Goal: Task Accomplishment & Management: Manage account settings

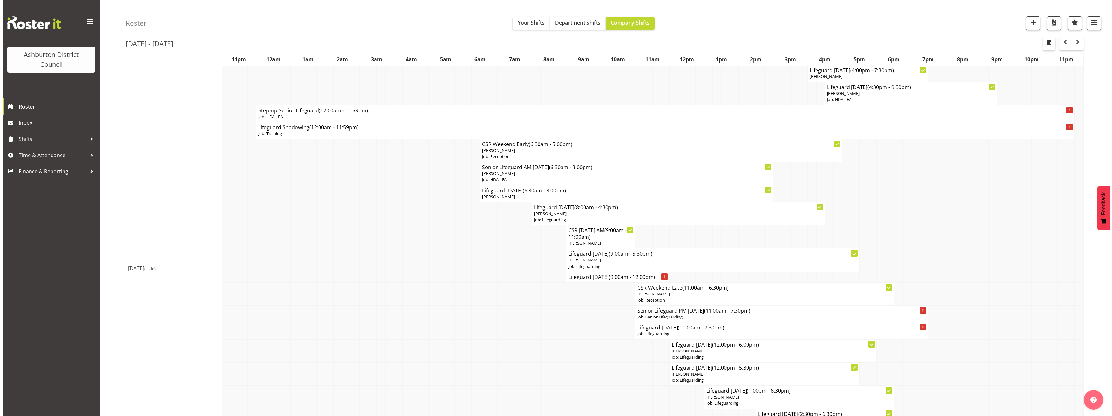
scroll to position [454, 0]
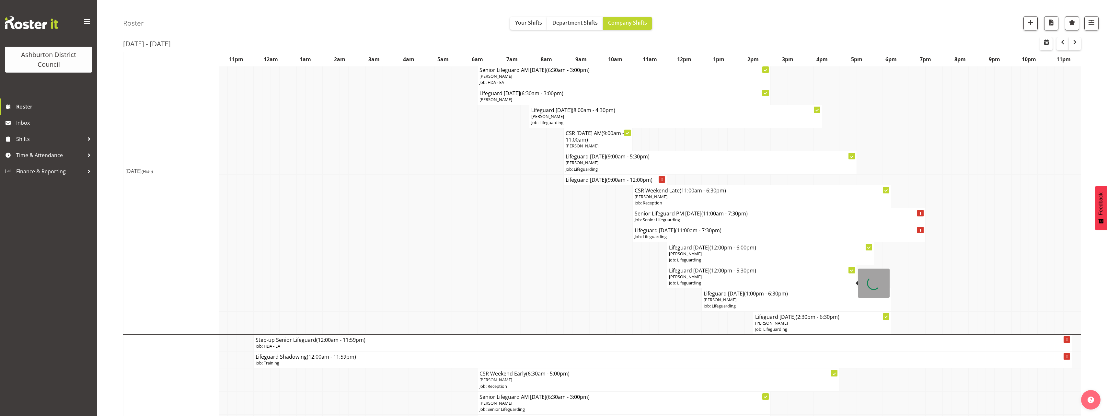
click at [699, 269] on h4 "Lifeguard [DATE] (12:00pm - 5:30pm)" at bounding box center [761, 270] width 185 height 6
select select
select select "2025"
select select "17"
select select "30"
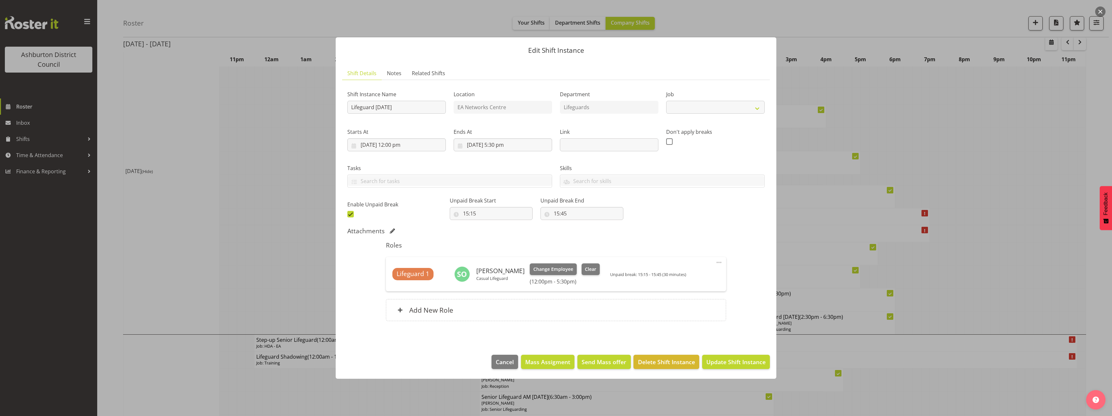
select select "38"
click at [494, 143] on input "[DATE] 5:30 pm" at bounding box center [503, 144] width 98 height 13
click at [500, 283] on select "00 01 02 03 04 05 06 07 08 09 10 11 12 13 14 15 16 17 18 19 20 21 22 23" at bounding box center [503, 282] width 15 height 13
select select "19"
click at [496, 276] on select "00 01 02 03 04 05 06 07 08 09 10 11 12 13 14 15 16 17 18 19 20 21 22 23" at bounding box center [503, 282] width 15 height 13
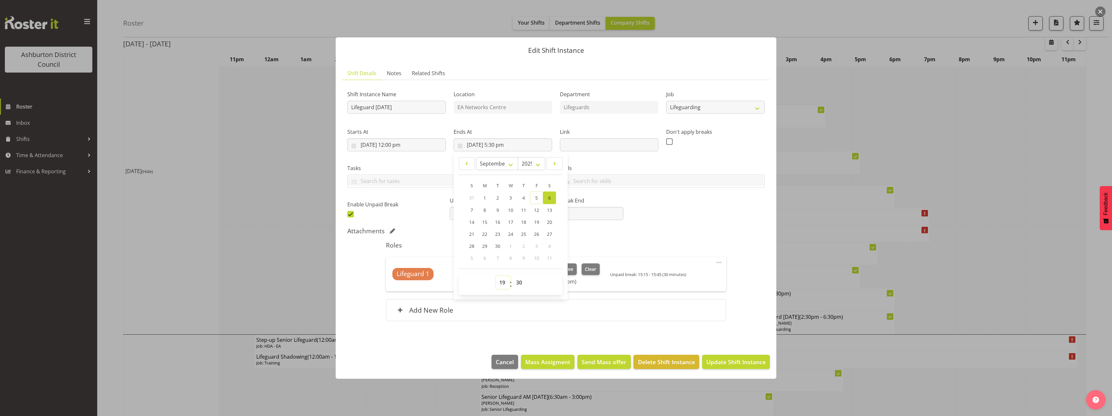
type input "[DATE] 7:30 pm"
click at [663, 236] on div "Attachments" at bounding box center [555, 231] width 417 height 9
click at [733, 365] on span "Update Shift Instance" at bounding box center [735, 362] width 59 height 8
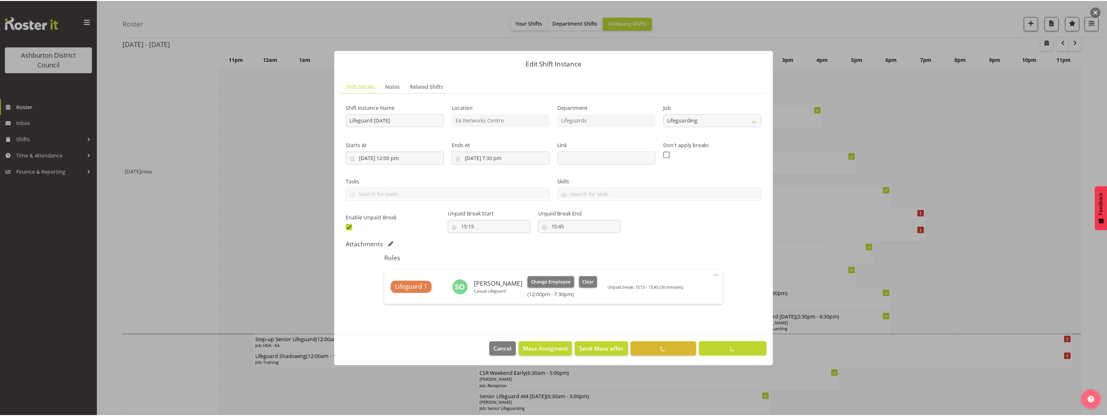
scroll to position [0, 0]
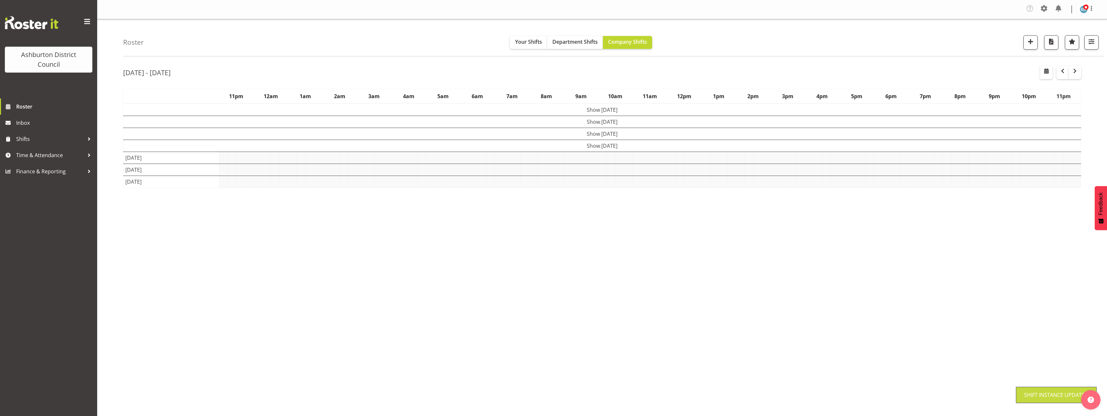
click at [1092, 148] on div "[DATE] - [DATE] [DATE] - [DATE] [DATE] Day Week Fortnight Month calendar Month …" at bounding box center [615, 190] width 984 height 259
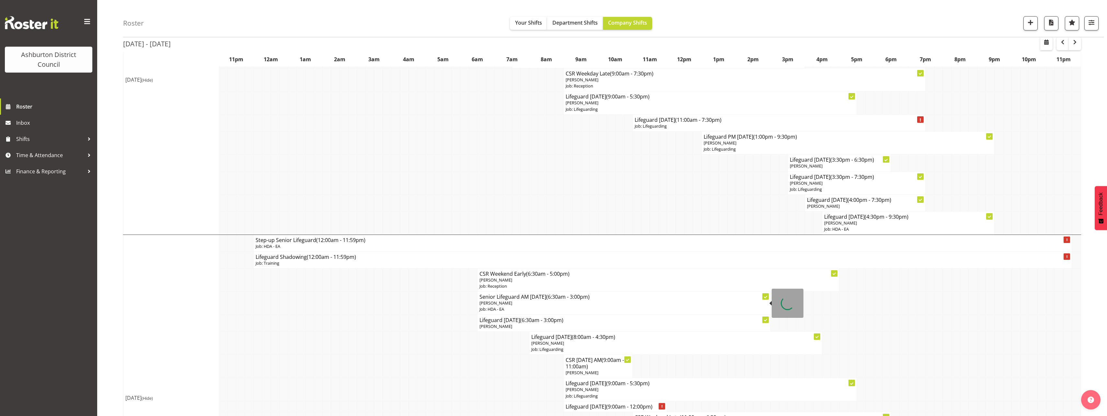
scroll to position [292, 0]
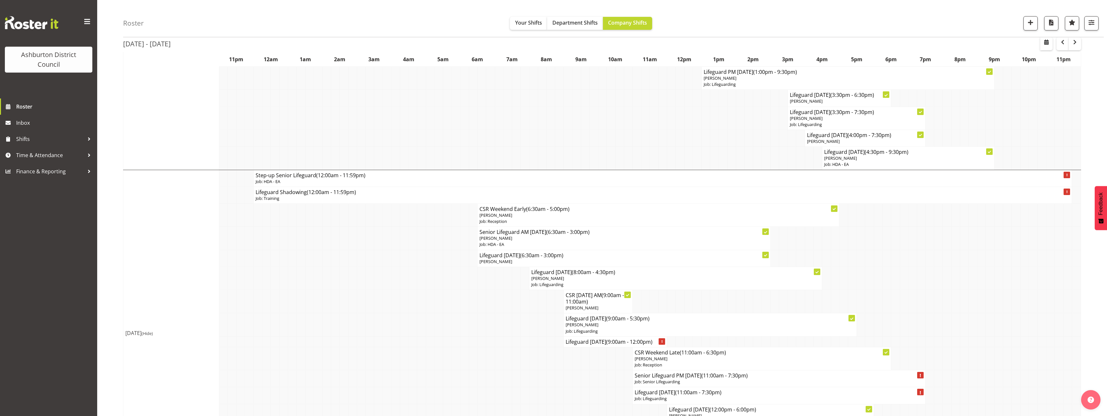
click at [118, 250] on div "Roster Your Shifts Department Shifts Company Shifts 1 Locations [GEOGRAPHIC_DAT…" at bounding box center [602, 281] width 1010 height 1107
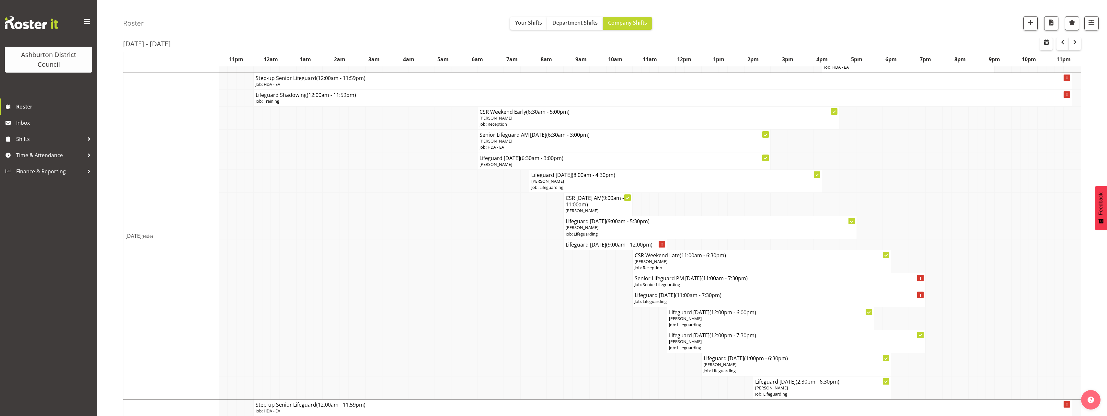
click at [116, 117] on div "Roster Your Shifts Department Shifts Company Shifts 1 Locations [GEOGRAPHIC_DAT…" at bounding box center [602, 183] width 1010 height 1107
click at [109, 114] on div "Roster Your Shifts Department Shifts Company Shifts 1 Locations [GEOGRAPHIC_DAT…" at bounding box center [602, 183] width 1010 height 1107
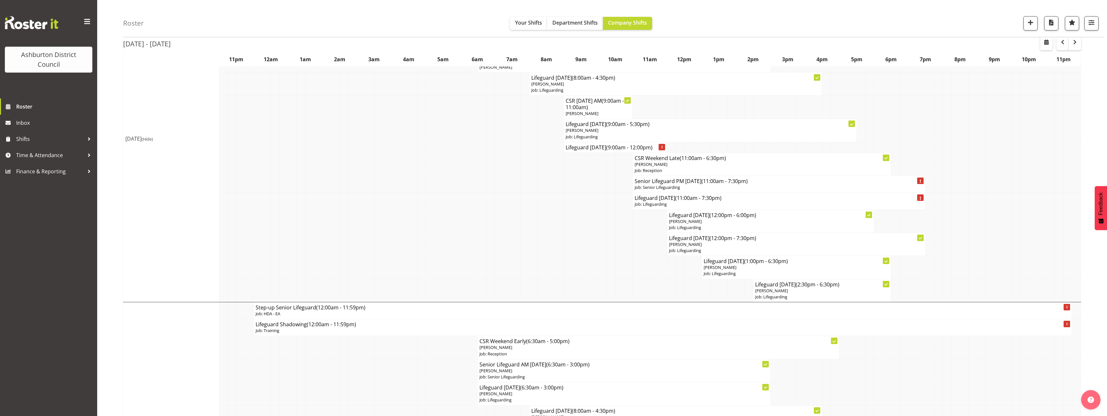
click at [109, 114] on div "Roster Your Shifts Department Shifts Company Shifts 1 Locations [GEOGRAPHIC_DAT…" at bounding box center [602, 86] width 1010 height 1107
click at [640, 199] on h4 "Lifeguard [DATE] (11:00am - 7:30pm)" at bounding box center [779, 198] width 289 height 6
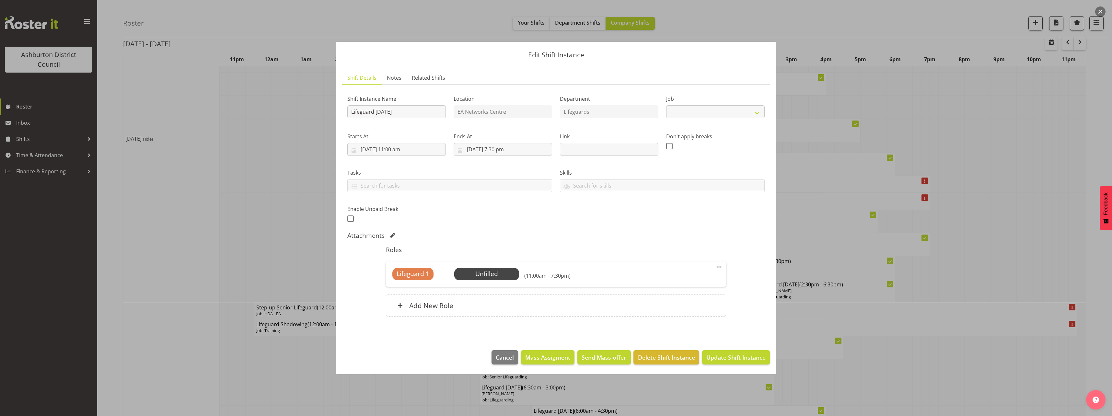
select select "38"
click at [657, 356] on span "Delete Shift Instance" at bounding box center [666, 357] width 57 height 8
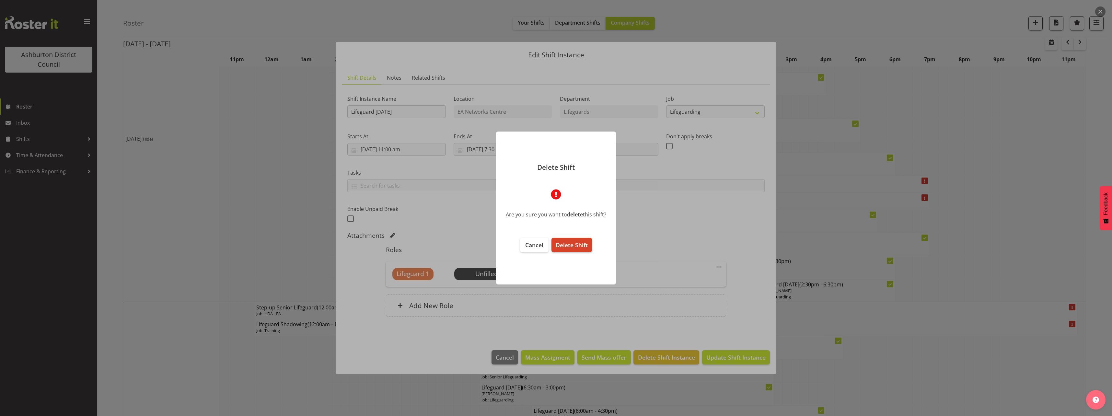
click at [570, 248] on span "Delete Shift" at bounding box center [572, 245] width 32 height 8
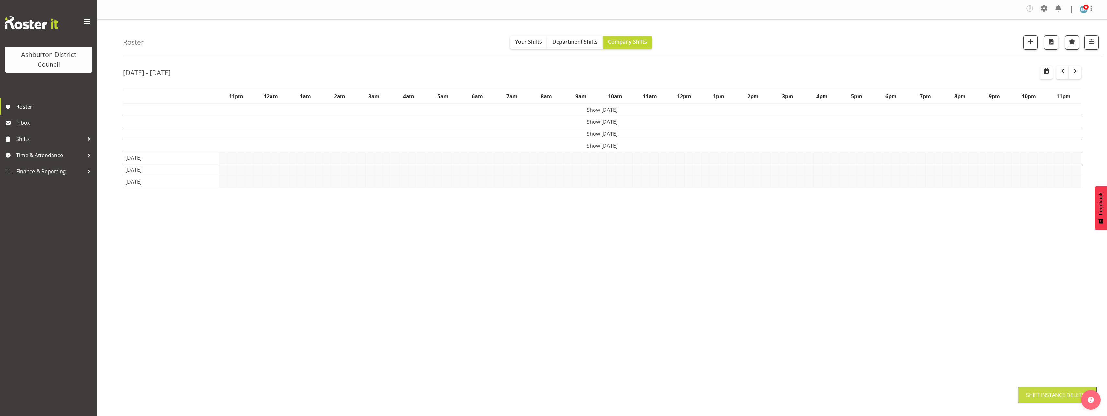
scroll to position [0, 0]
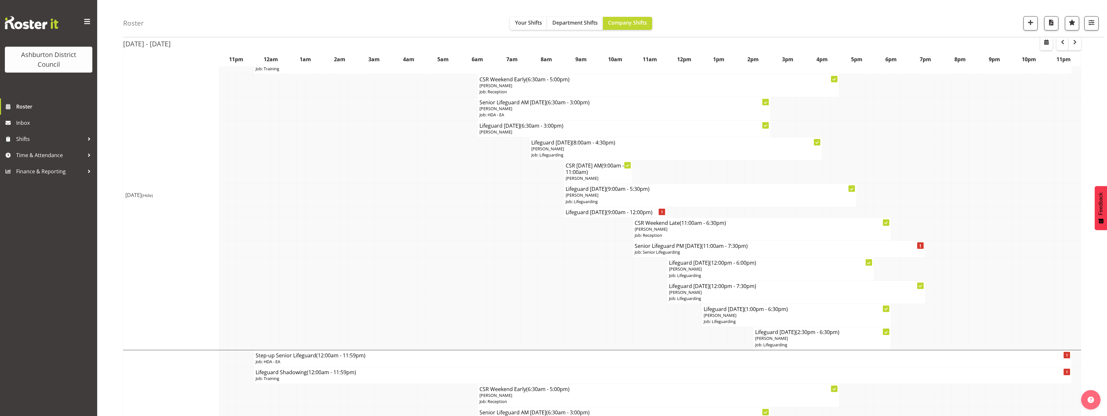
scroll to position [389, 0]
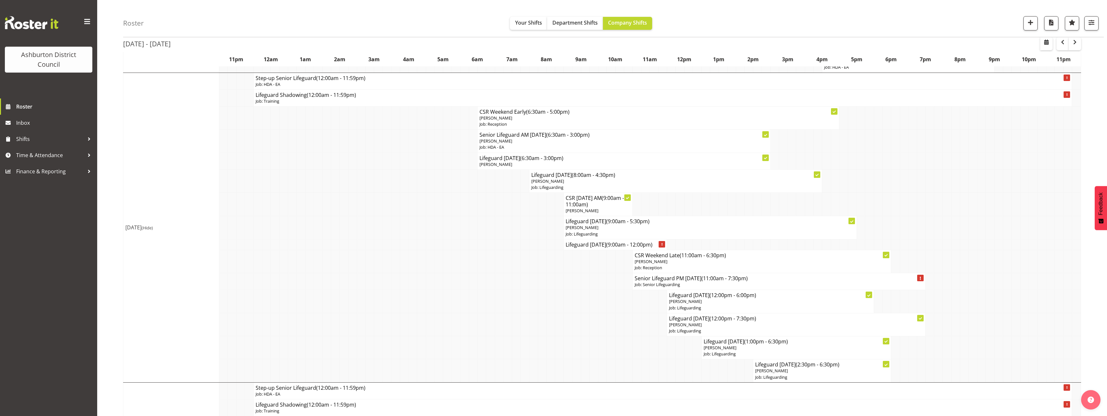
click at [108, 245] on div "Roster Your Shifts Department Shifts Company Shifts 1 Locations [GEOGRAPHIC_DAT…" at bounding box center [602, 175] width 1010 height 1090
click at [584, 285] on td at bounding box center [585, 281] width 9 height 17
click at [595, 309] on td at bounding box center [594, 301] width 9 height 23
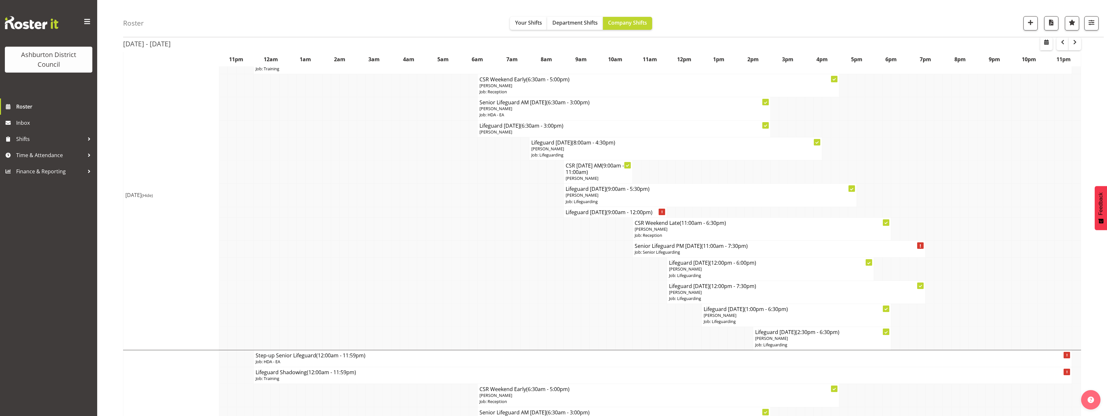
click at [113, 63] on div "Roster Your Shifts Department Shifts Company Shifts 1 Locations [GEOGRAPHIC_DAT…" at bounding box center [602, 143] width 1010 height 1090
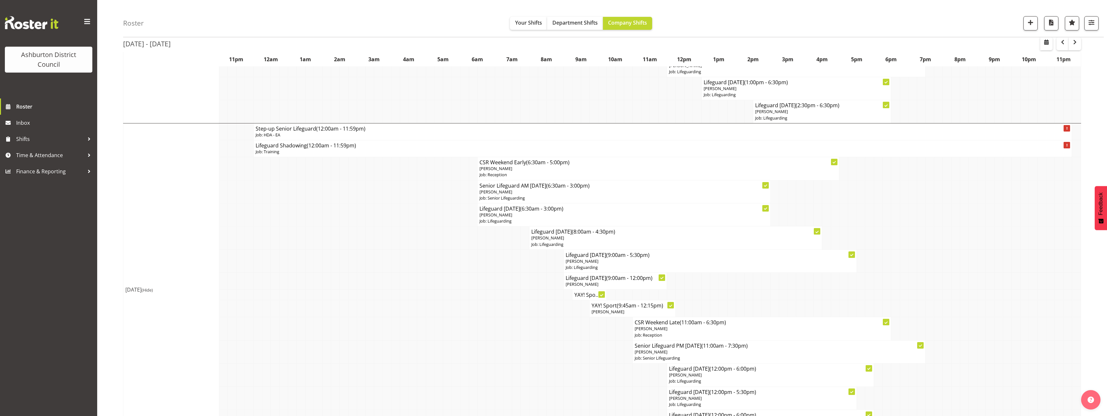
scroll to position [693, 0]
